Goal: Task Accomplishment & Management: Use online tool/utility

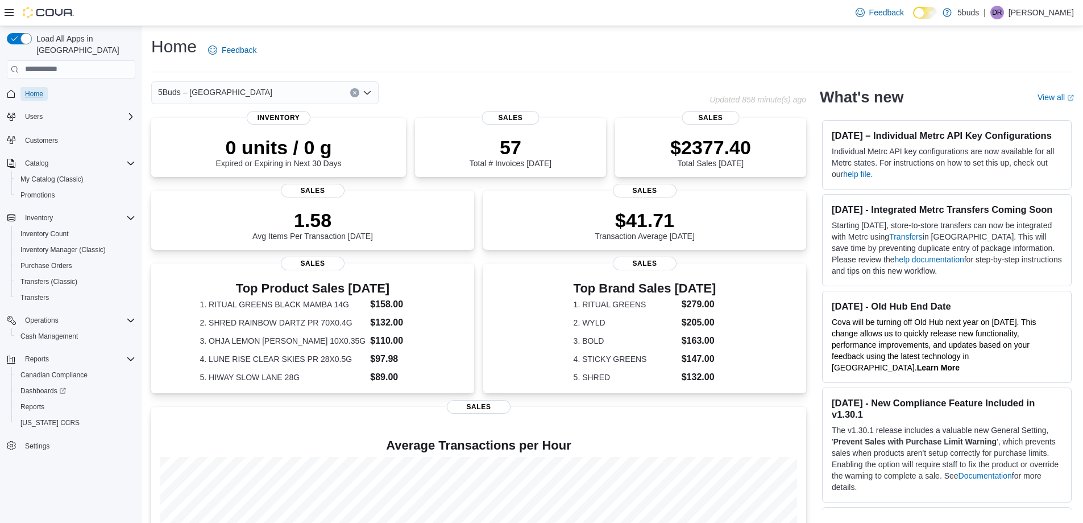
click at [31, 89] on span "Home" at bounding box center [34, 93] width 18 height 9
click at [50, 332] on span "Cash Management" at bounding box center [48, 336] width 57 height 9
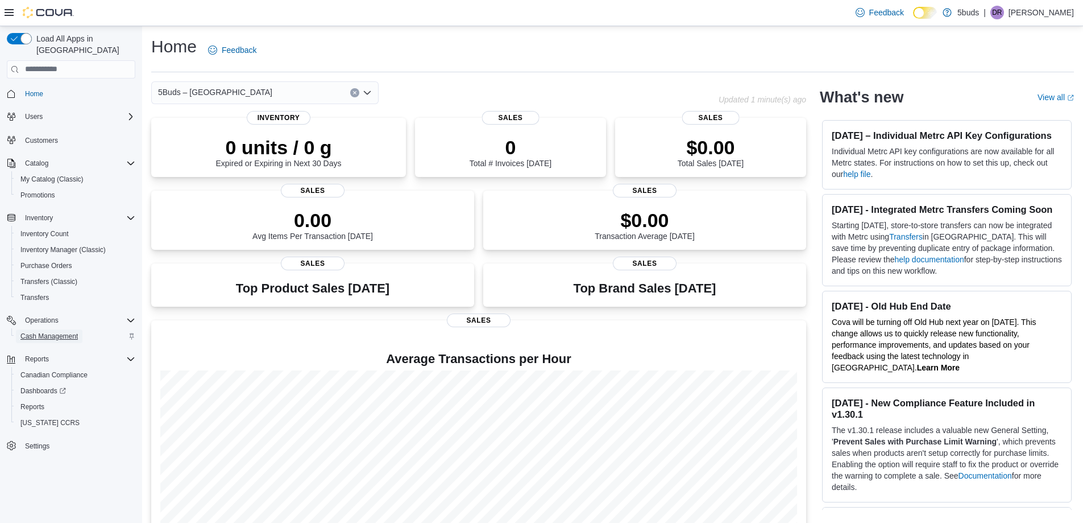
click at [64, 332] on span "Cash Management" at bounding box center [48, 336] width 57 height 9
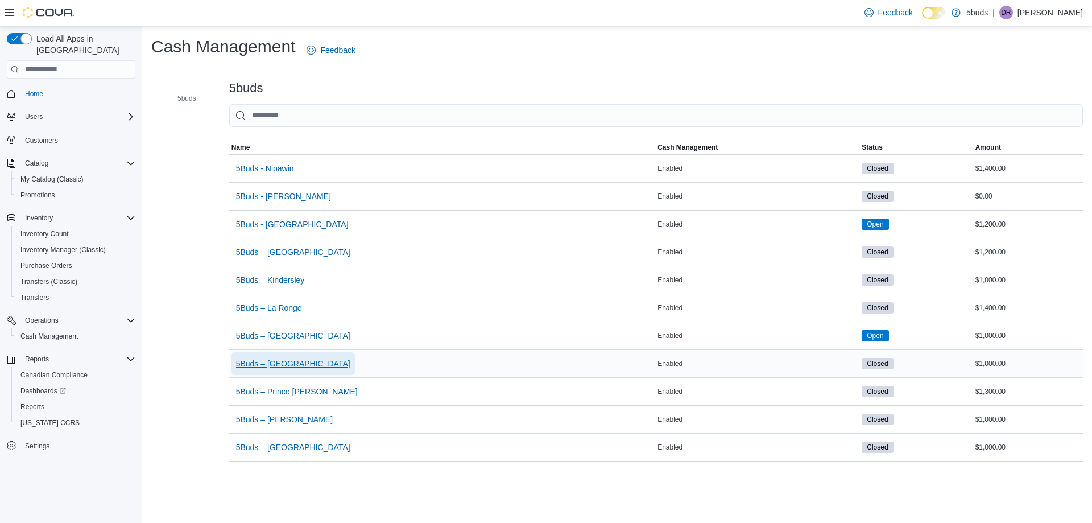
click at [292, 361] on span "5Buds – [GEOGRAPHIC_DATA]" at bounding box center [293, 363] width 114 height 11
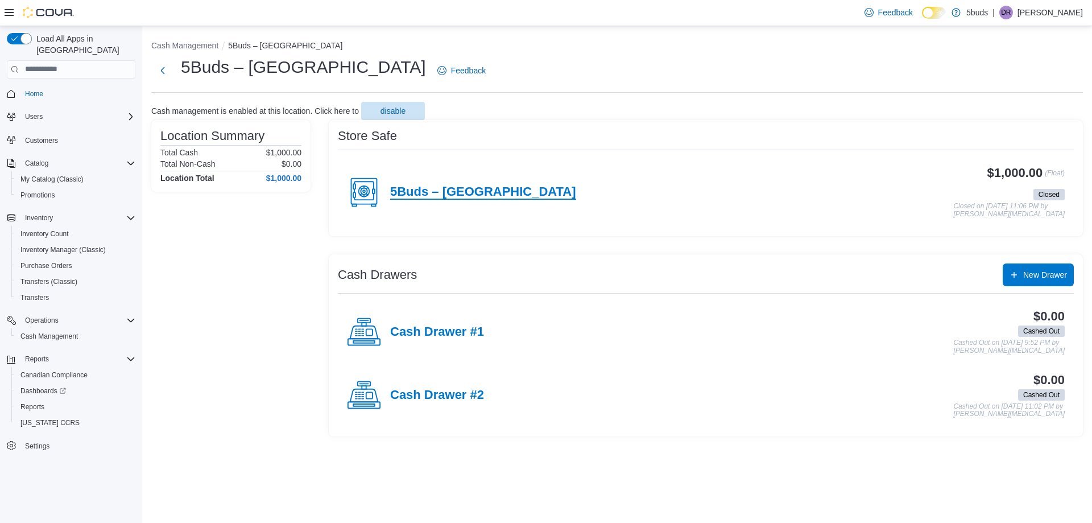
click at [468, 191] on h4 "5Buds – [GEOGRAPHIC_DATA]" at bounding box center [483, 192] width 186 height 15
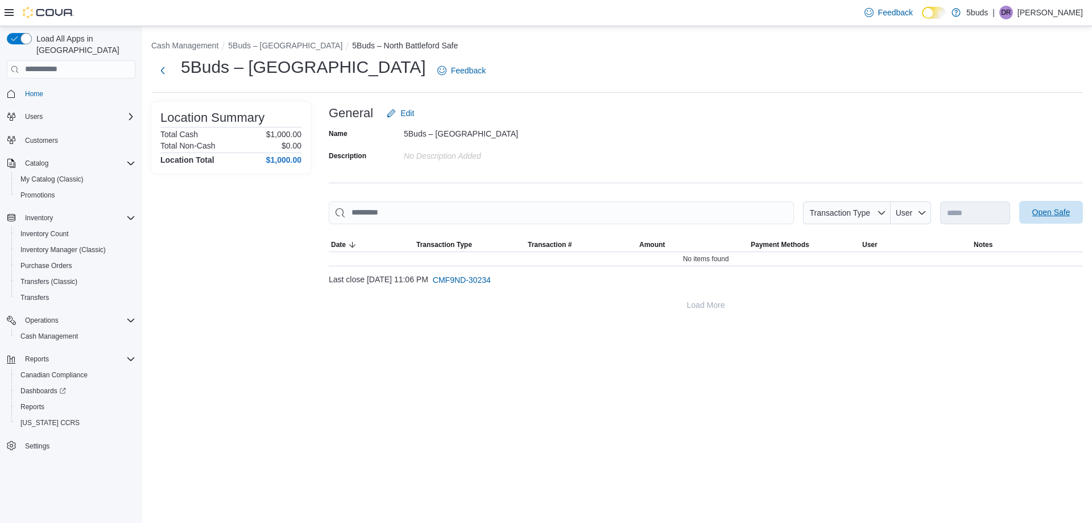
click at [1061, 212] on span "Open Safe" at bounding box center [1051, 211] width 38 height 11
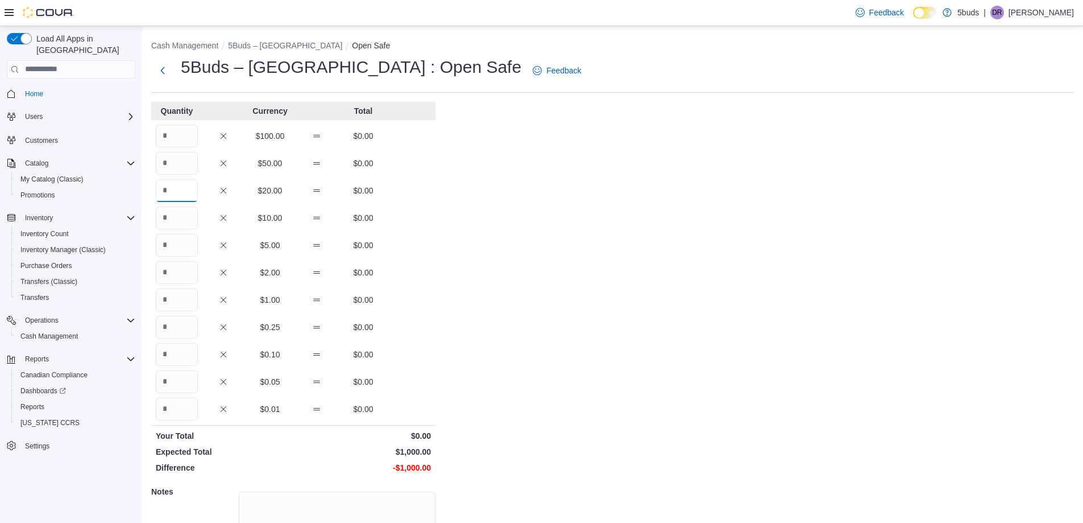
click at [185, 194] on input "Quantity" at bounding box center [177, 190] width 42 height 23
type input "*"
type input "**"
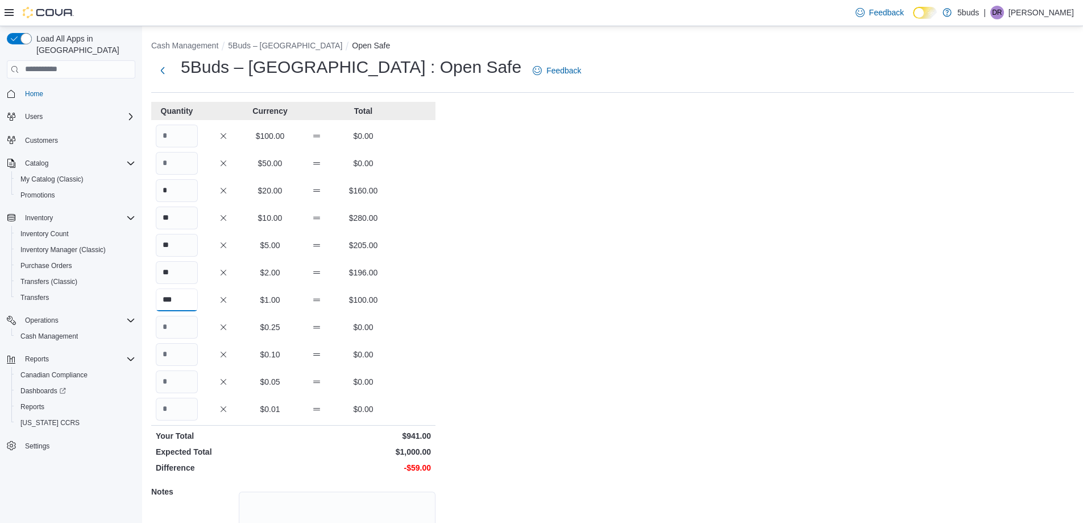
type input "***"
type input "**"
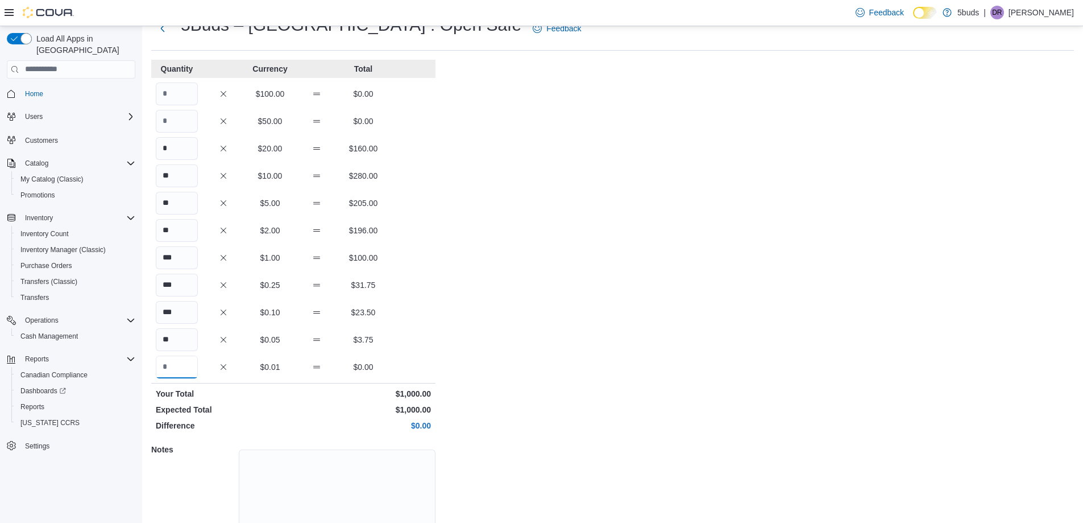
scroll to position [97, 0]
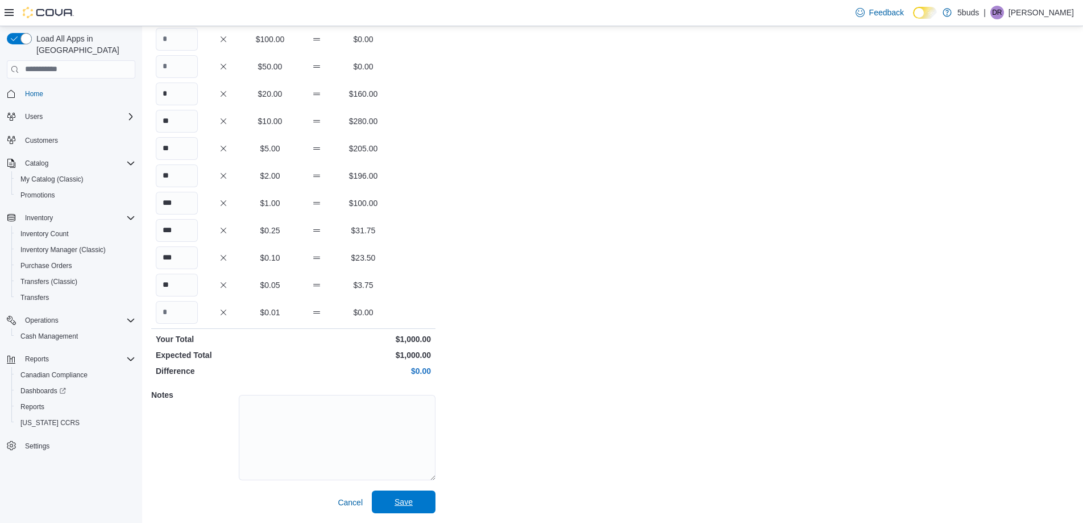
click at [417, 504] on span "Save" at bounding box center [404, 501] width 50 height 23
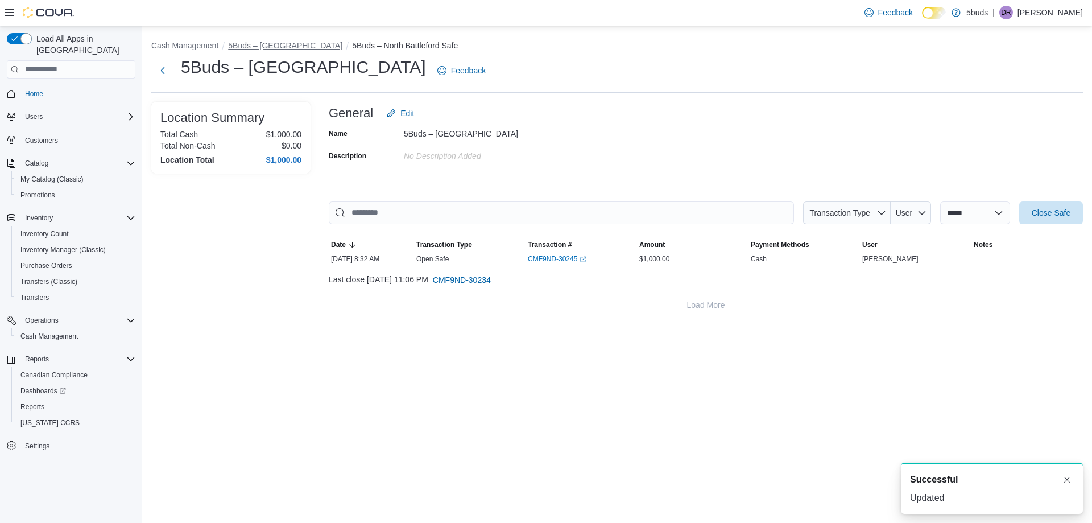
click at [267, 44] on button "5Buds – [GEOGRAPHIC_DATA]" at bounding box center [285, 45] width 114 height 9
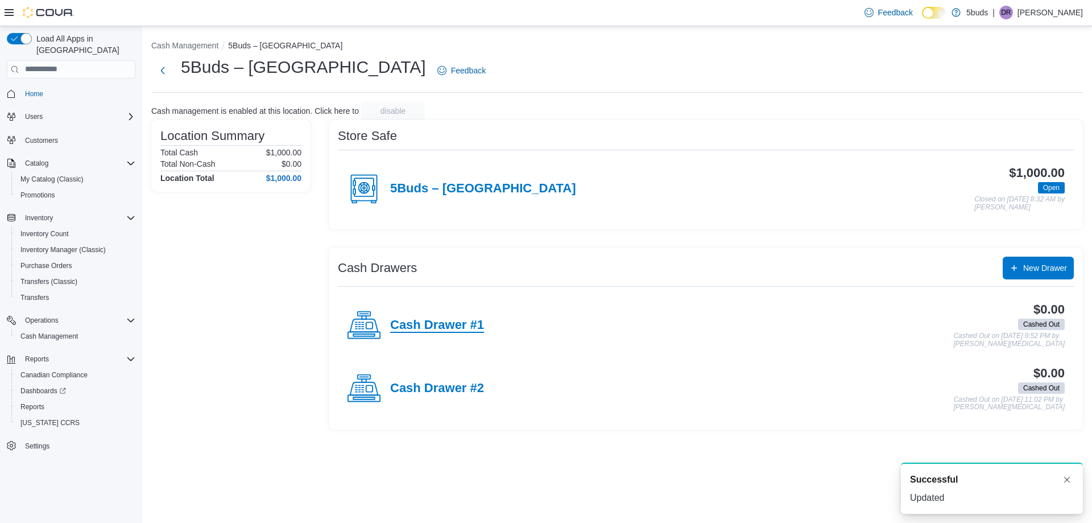
click at [443, 324] on h4 "Cash Drawer #1" at bounding box center [437, 325] width 94 height 15
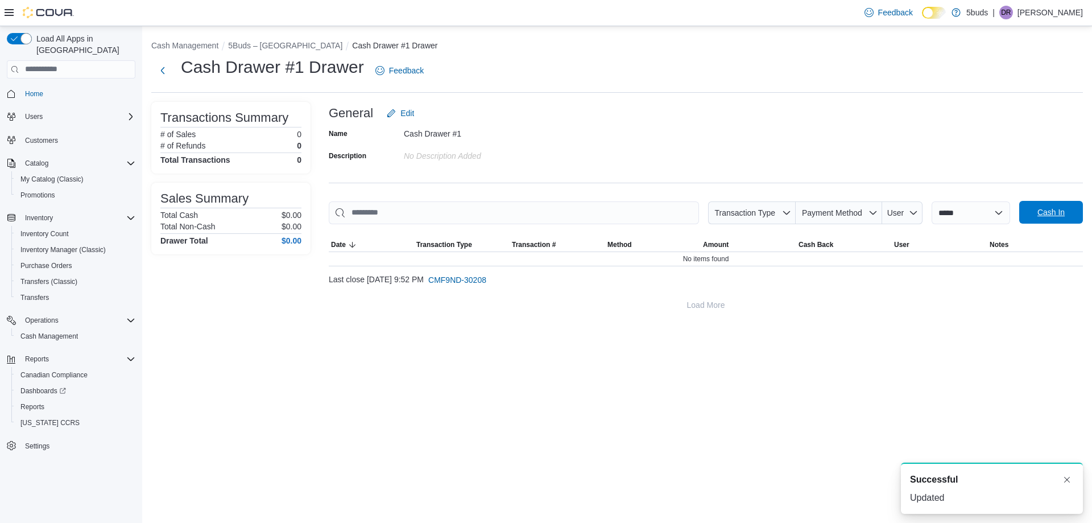
click at [1063, 205] on span "Cash In" at bounding box center [1051, 212] width 50 height 23
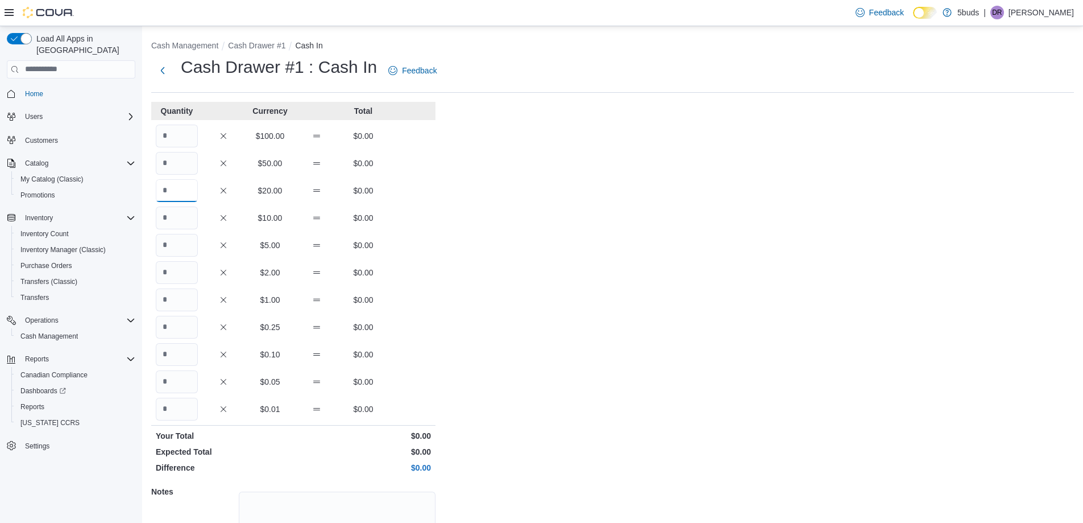
click at [187, 191] on input "Quantity" at bounding box center [177, 190] width 42 height 23
type input "*"
type input "**"
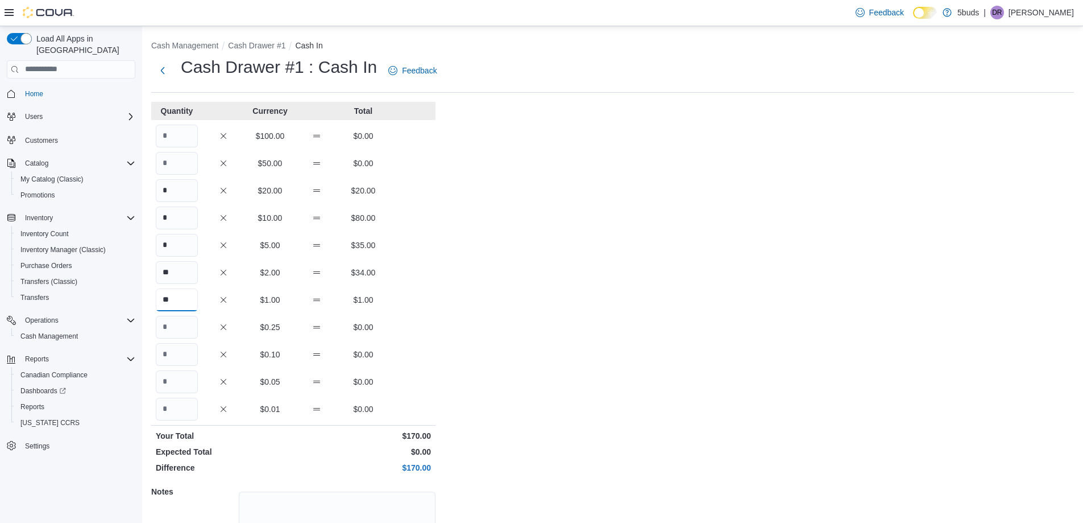
type input "**"
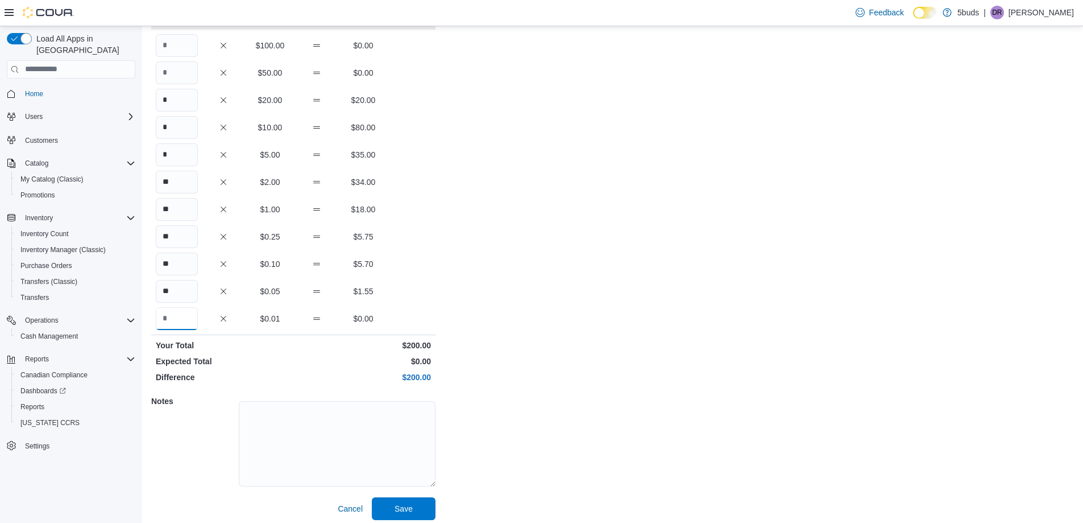
scroll to position [97, 0]
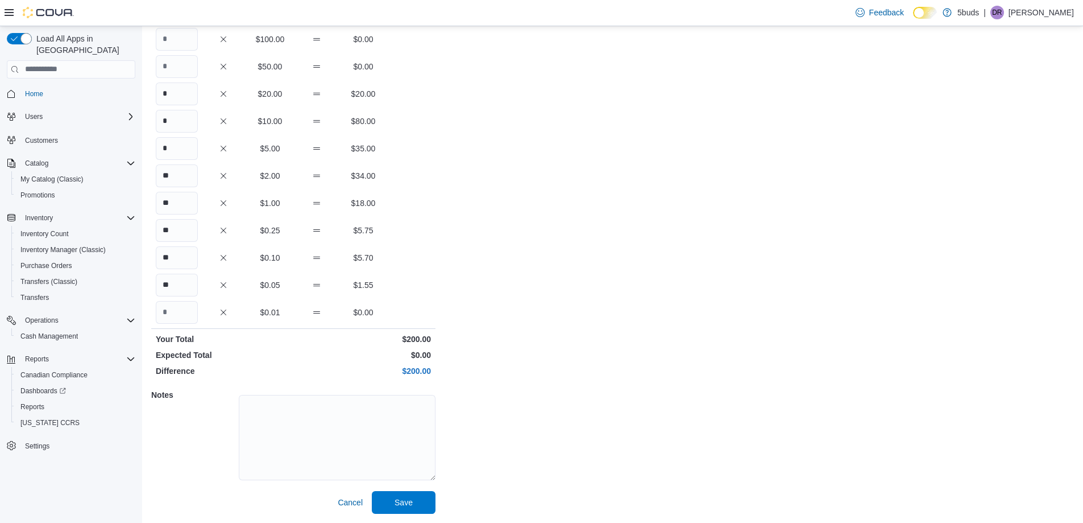
click at [395, 517] on div "Cash Management Cash Drawer #1 Cash In Cash Drawer #1 : Cash In Feedback Quanti…" at bounding box center [612, 225] width 941 height 593
click at [400, 503] on span "Save" at bounding box center [404, 501] width 18 height 11
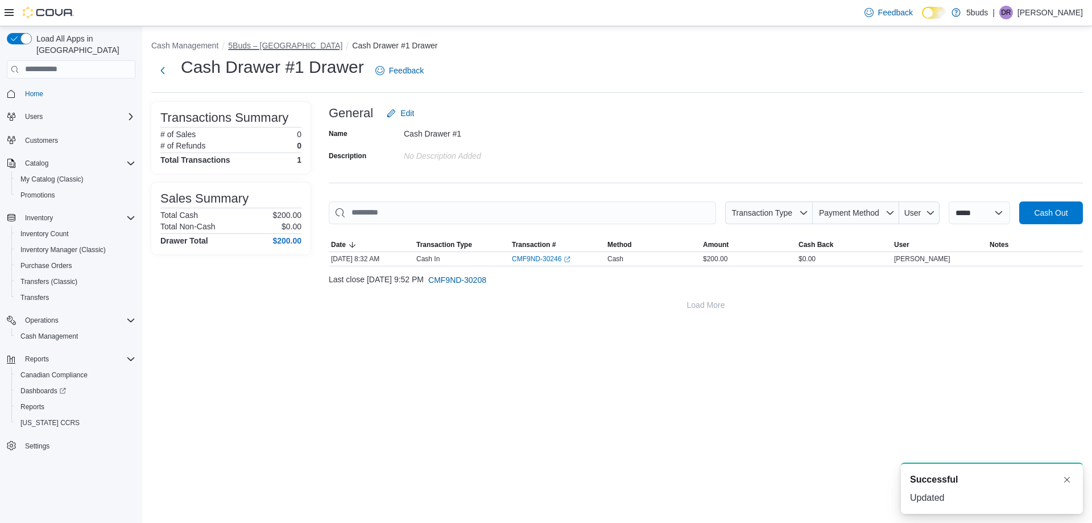
click at [297, 48] on button "5Buds – [GEOGRAPHIC_DATA]" at bounding box center [285, 45] width 114 height 9
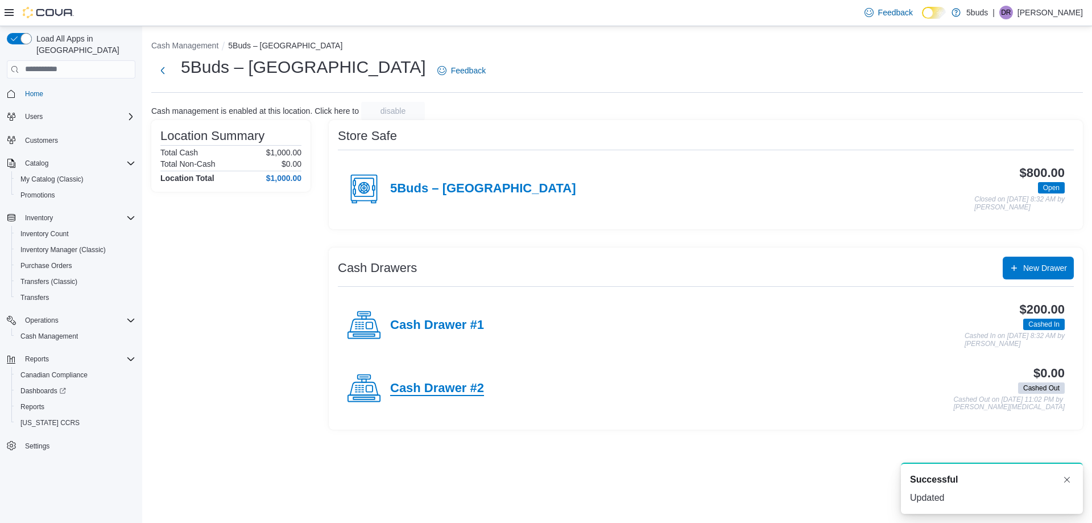
click at [420, 385] on h4 "Cash Drawer #2" at bounding box center [437, 388] width 94 height 15
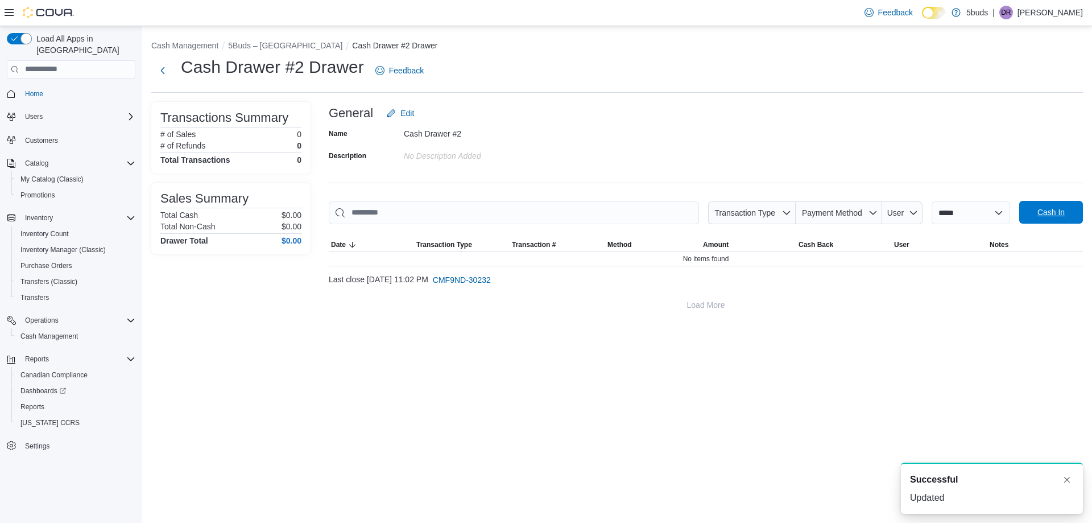
click at [1069, 209] on span "Cash In" at bounding box center [1051, 212] width 50 height 23
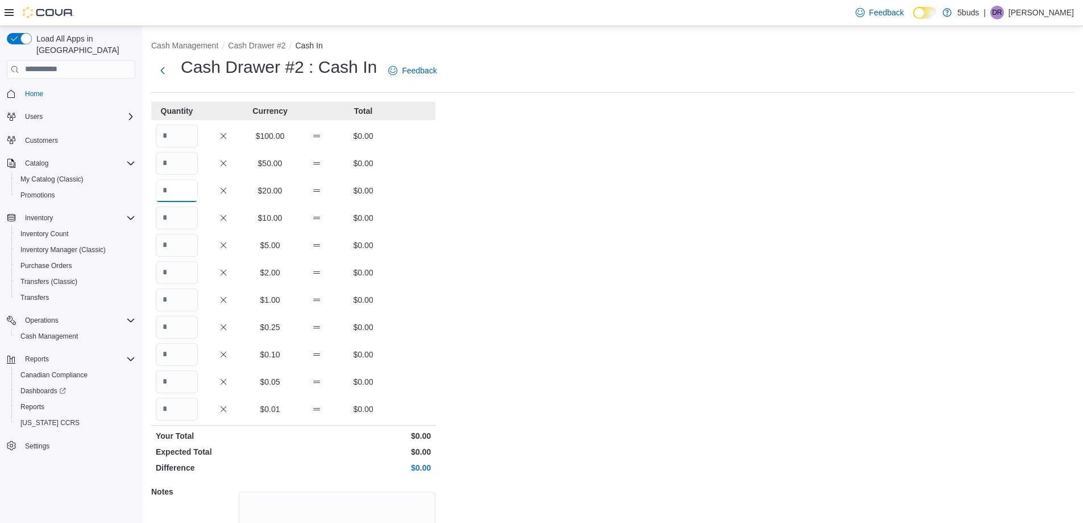
click at [179, 183] on input "Quantity" at bounding box center [177, 190] width 42 height 23
type input "*"
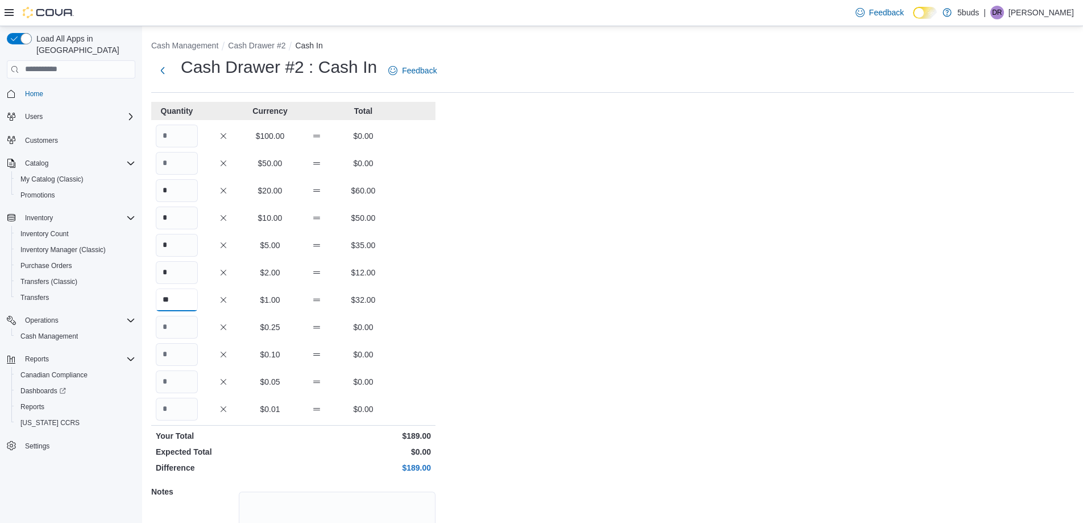
type input "**"
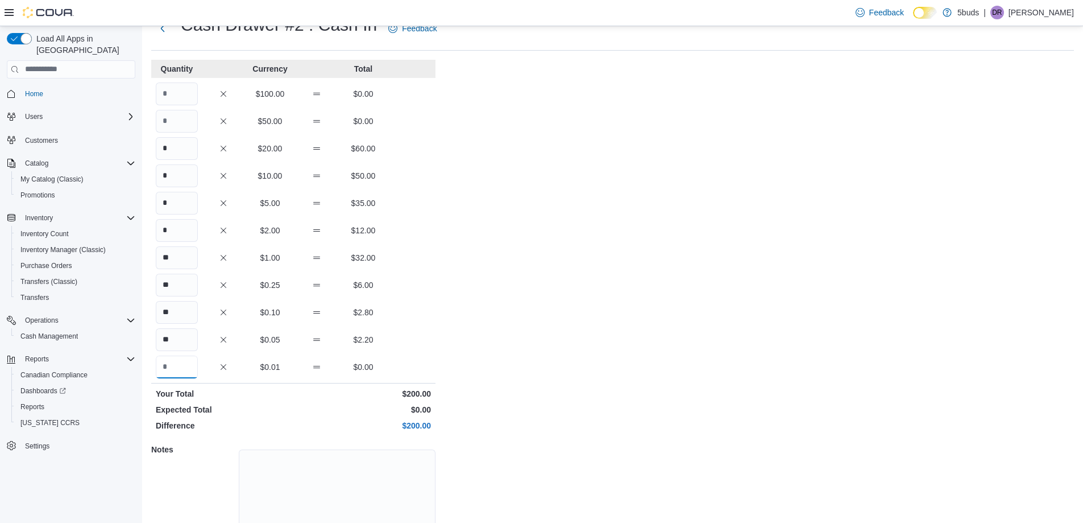
scroll to position [97, 0]
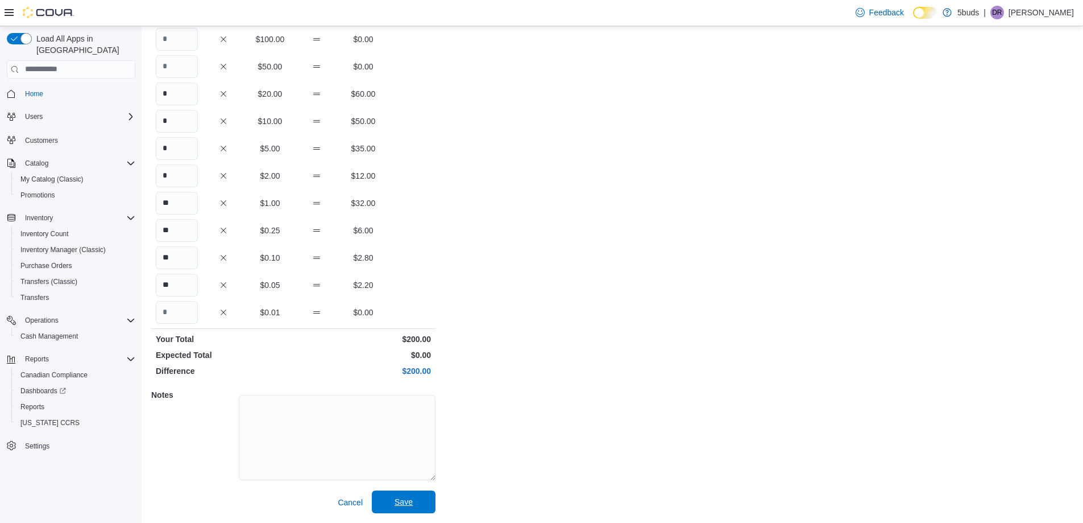
click at [409, 500] on span "Save" at bounding box center [404, 501] width 18 height 11
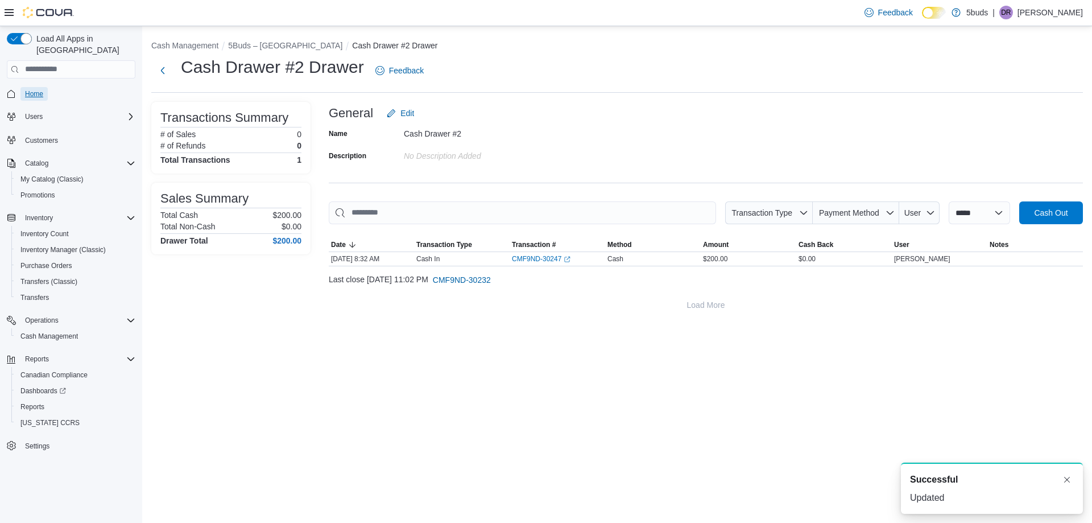
click at [30, 89] on span "Home" at bounding box center [34, 93] width 18 height 9
